Goal: Information Seeking & Learning: Find specific fact

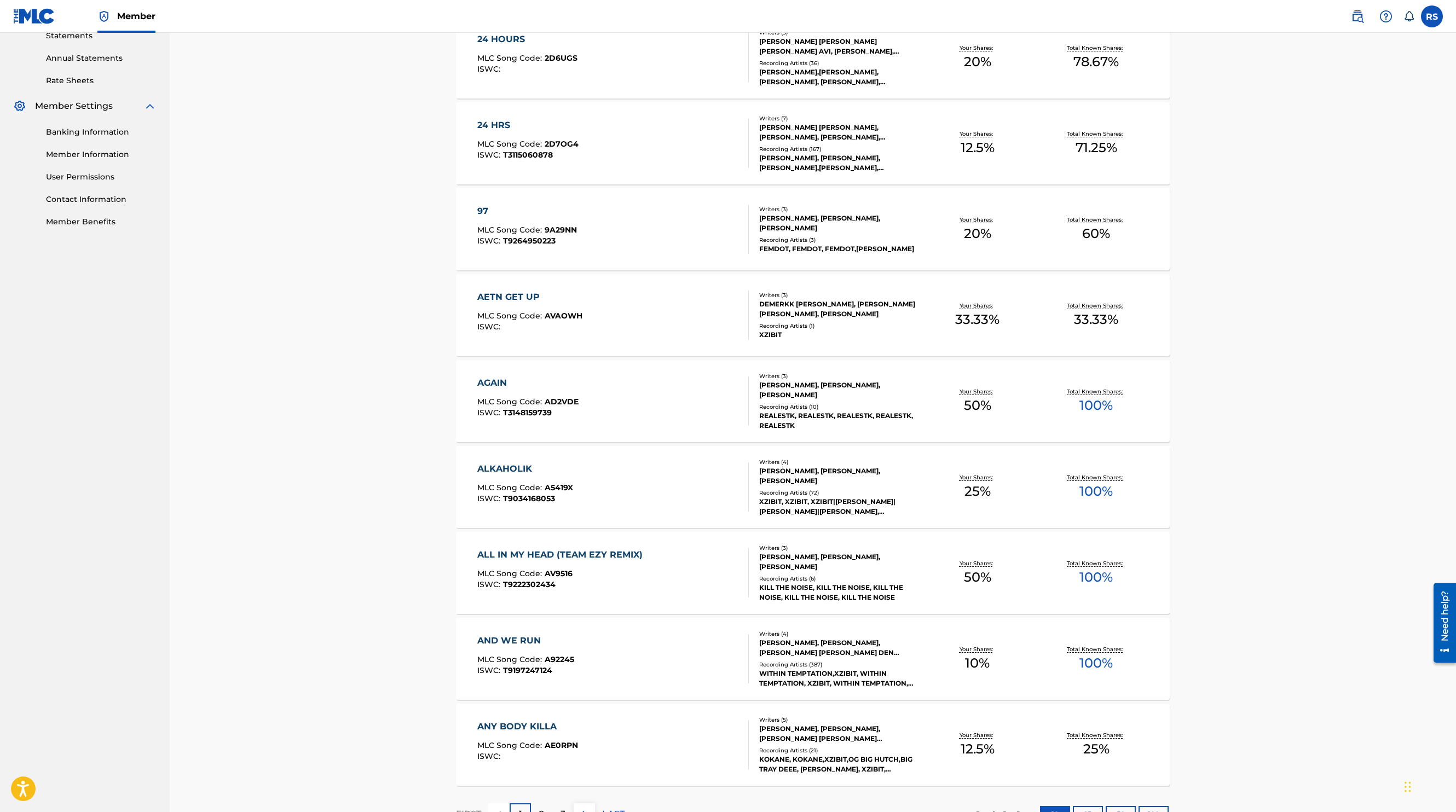
scroll to position [470, 0]
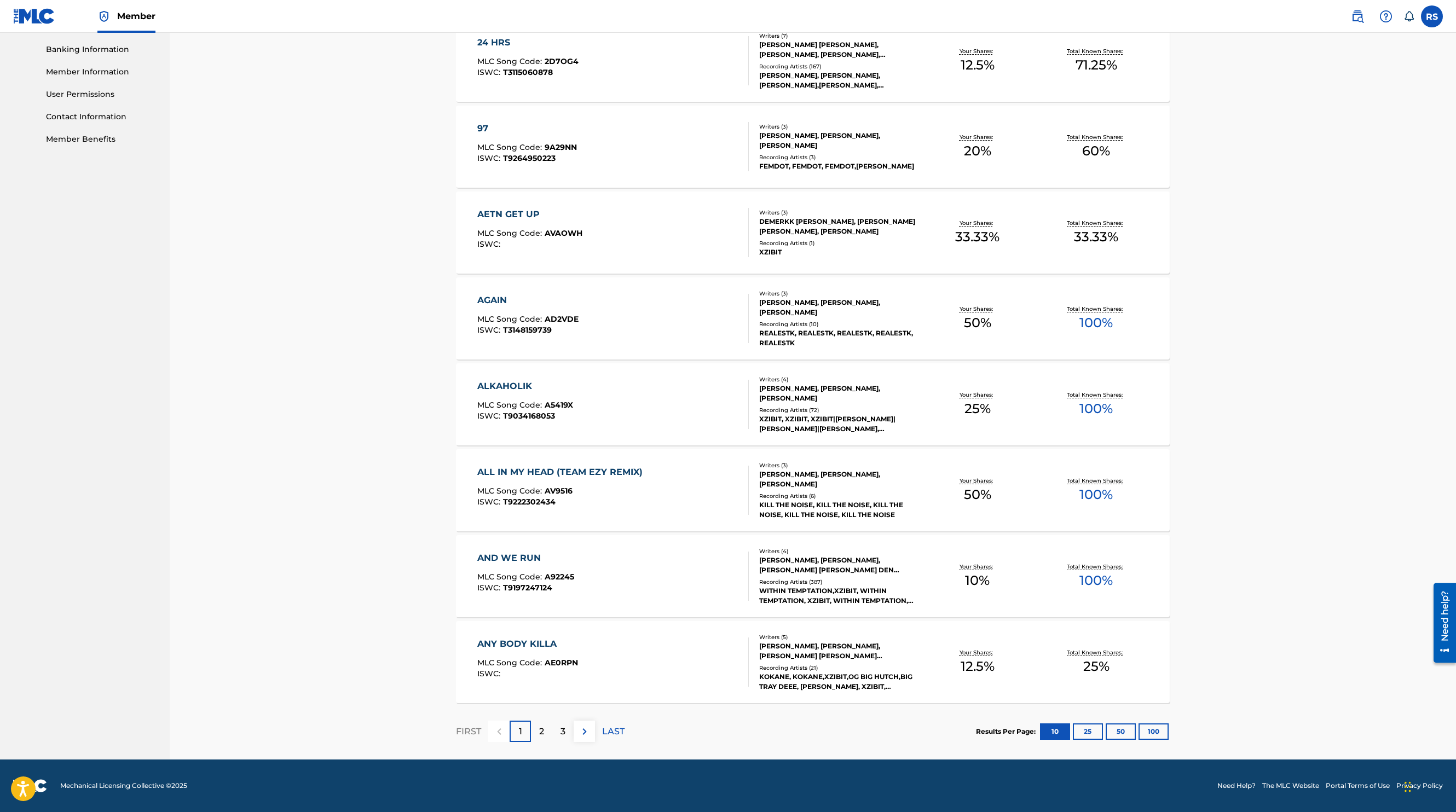
click at [1151, 726] on button "100" at bounding box center [1154, 732] width 30 height 17
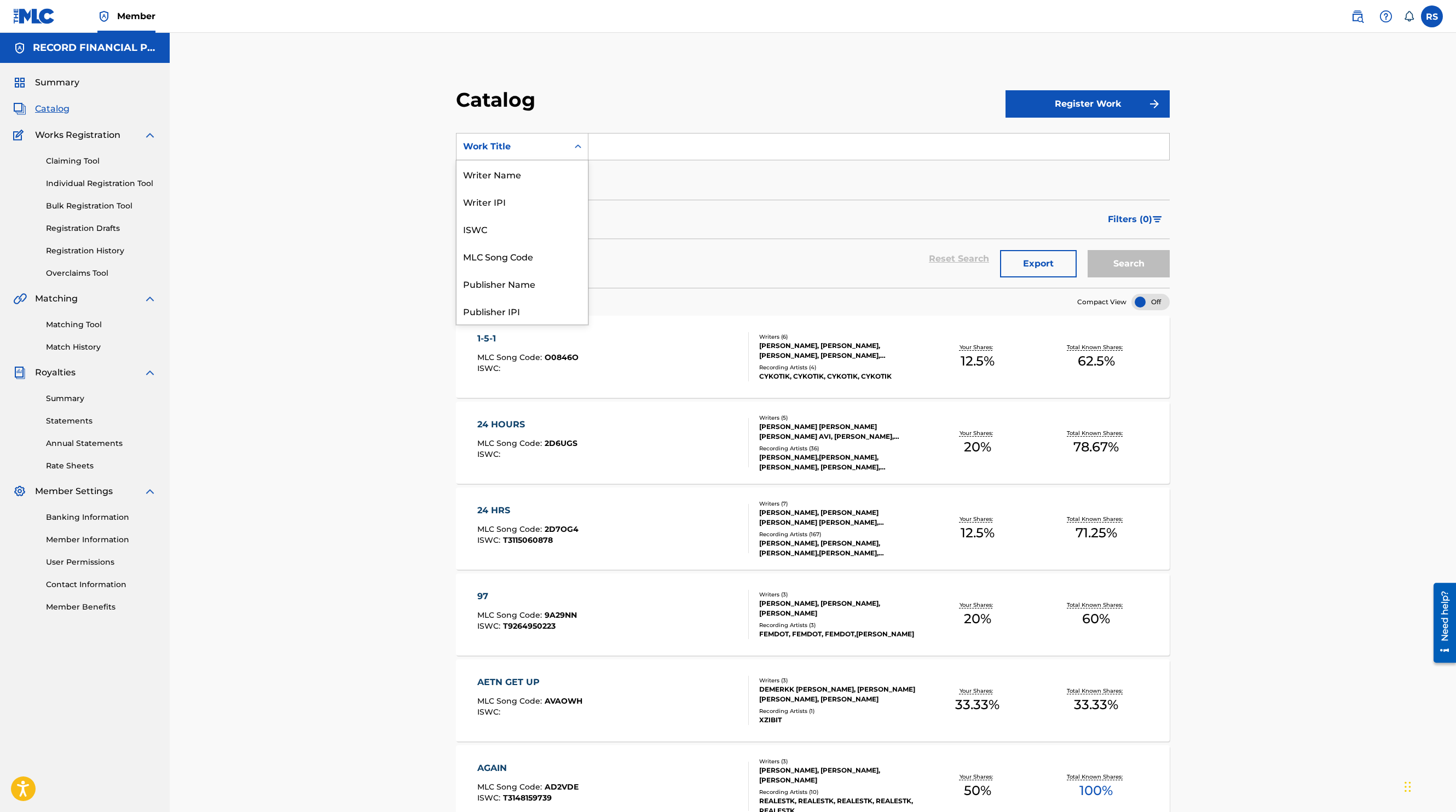
click at [568, 138] on div "Search Form" at bounding box center [578, 147] width 20 height 26
click at [531, 168] on div "Writer Name" at bounding box center [522, 174] width 131 height 28
click at [627, 140] on input "Search Form" at bounding box center [879, 147] width 581 height 26
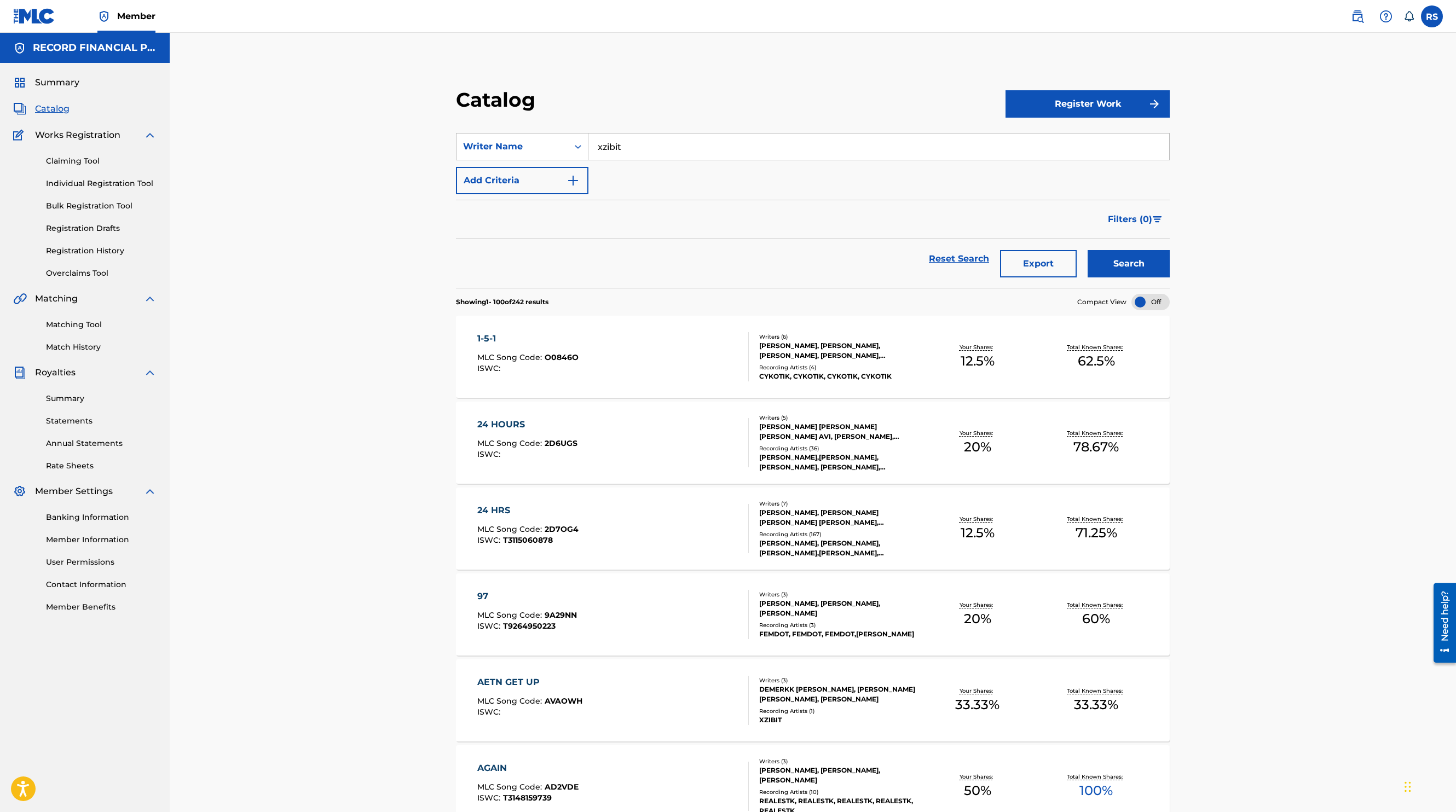
type input "xzibit"
click at [1088, 250] on button "Search" at bounding box center [1128, 264] width 82 height 28
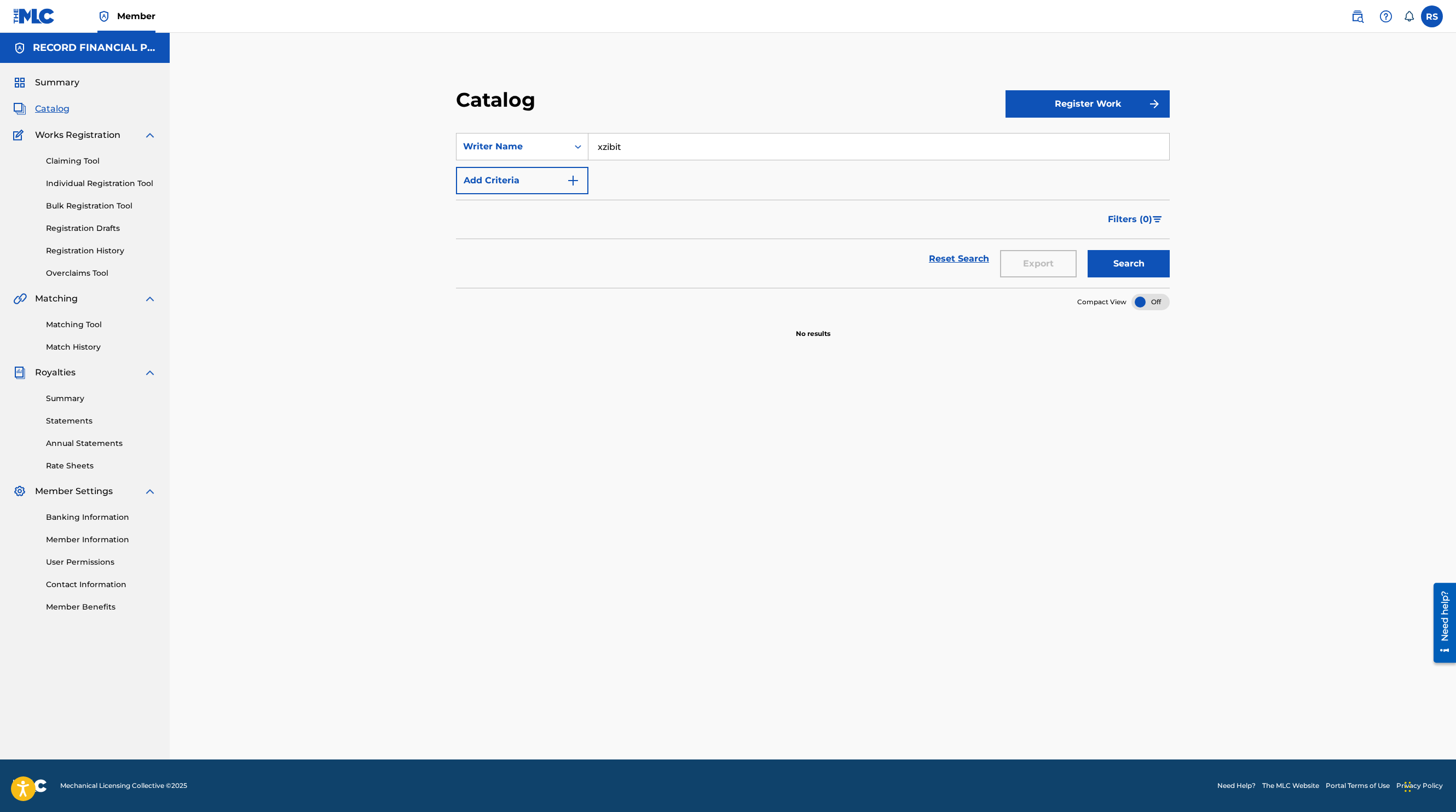
click at [656, 146] on input "xzibit" at bounding box center [879, 147] width 581 height 26
click at [275, 118] on div "Catalog Register Work SearchWithCriteriaebf74e49-c6a4-4c57-b191-b712ba404d85 Wr…" at bounding box center [813, 396] width 1286 height 726
